Goal: Task Accomplishment & Management: Manage account settings

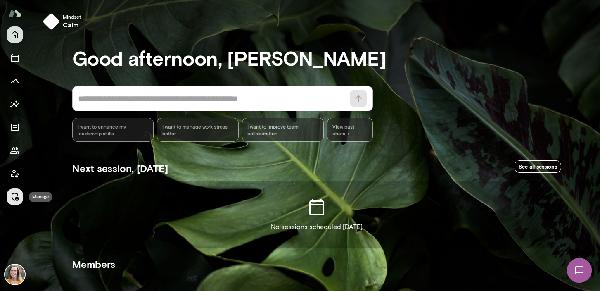
click at [15, 197] on icon "Manage" at bounding box center [15, 197] width 10 height 10
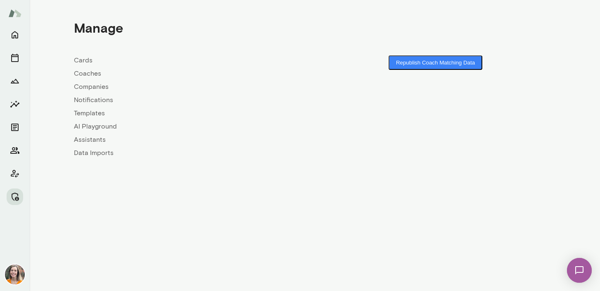
click at [88, 75] on link "Coaches" at bounding box center [194, 74] width 241 height 10
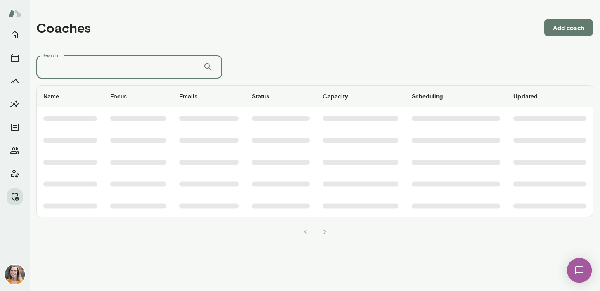
click at [98, 68] on input "Search..." at bounding box center [119, 66] width 167 height 23
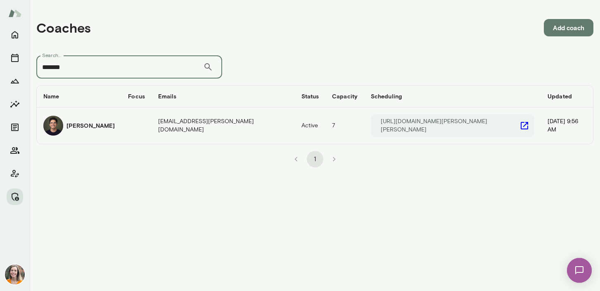
type input "*******"
click at [115, 126] on div "[PERSON_NAME]" at bounding box center [78, 126] width 71 height 20
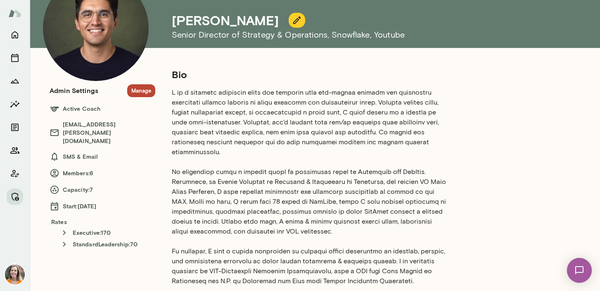
scroll to position [57, 0]
click at [140, 92] on button "Manage" at bounding box center [141, 91] width 28 height 13
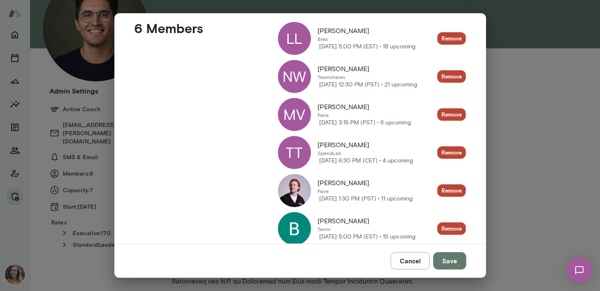
scroll to position [124, 0]
click at [410, 261] on button "Cancel" at bounding box center [410, 260] width 39 height 17
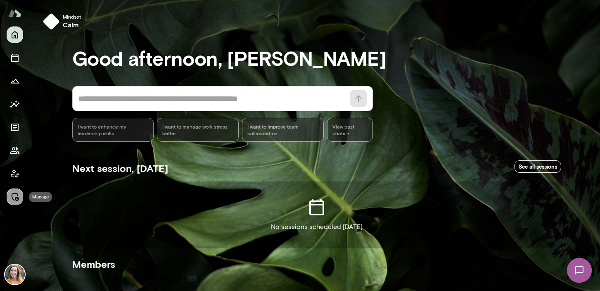
click at [14, 196] on icon "Manage" at bounding box center [15, 197] width 10 height 10
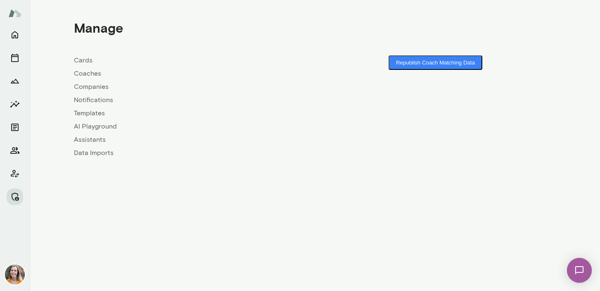
click at [86, 73] on link "Coaches" at bounding box center [194, 74] width 241 height 10
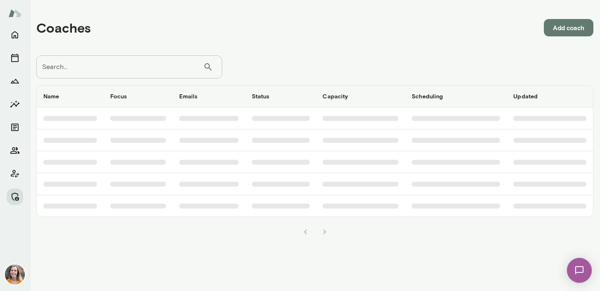
click at [102, 64] on input "Search..." at bounding box center [119, 66] width 167 height 23
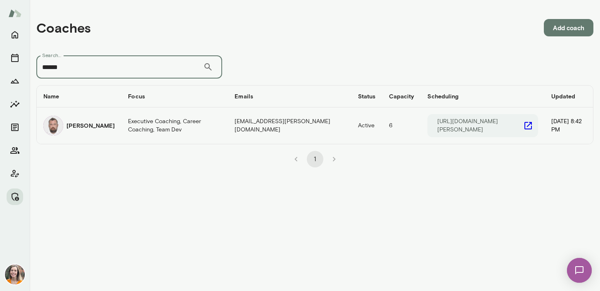
type input "******"
click at [100, 126] on h6 "Andrii Dehtiarov" at bounding box center [90, 125] width 48 height 8
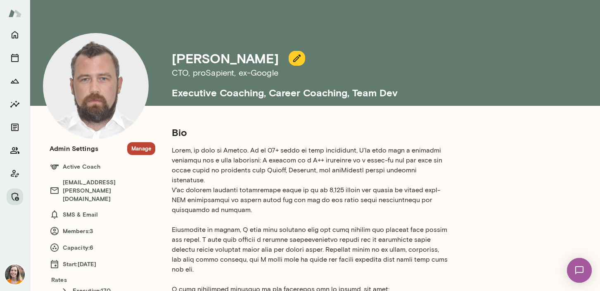
click at [138, 147] on button "Manage" at bounding box center [141, 148] width 28 height 13
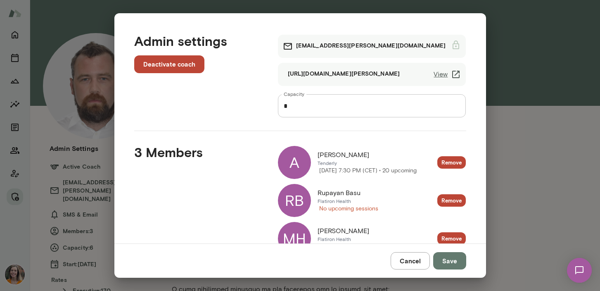
click at [409, 259] on button "Cancel" at bounding box center [410, 260] width 39 height 17
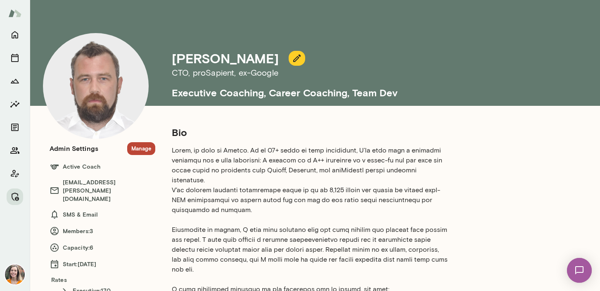
click at [138, 147] on button "Manage" at bounding box center [141, 148] width 28 height 13
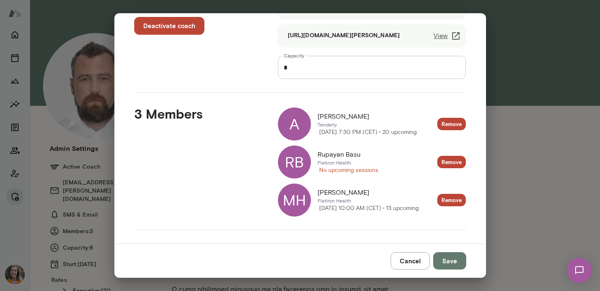
scroll to position [39, 0]
click at [410, 260] on button "Cancel" at bounding box center [410, 260] width 39 height 17
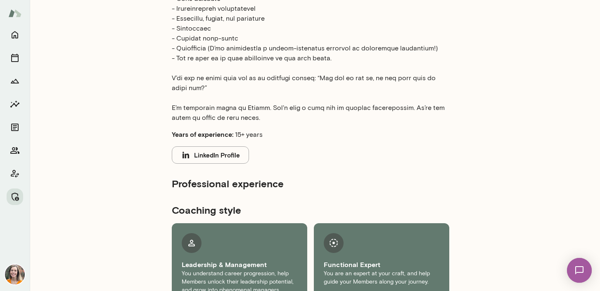
scroll to position [0, 0]
